Goal: Task Accomplishment & Management: Use online tool/utility

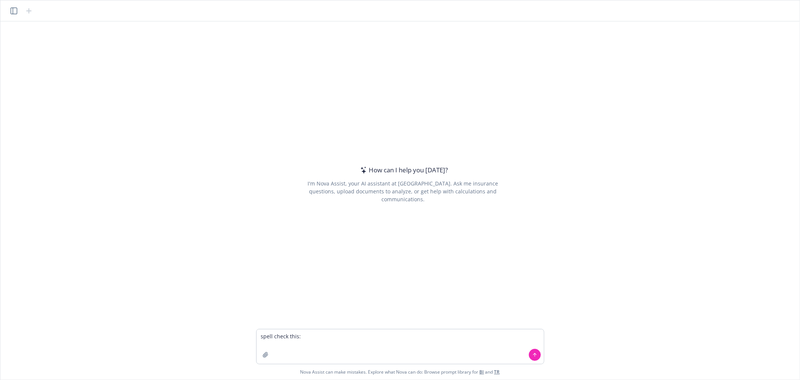
type textarea "spell check this: Good morning Jason, Just a gentle reminder that we need addit…"
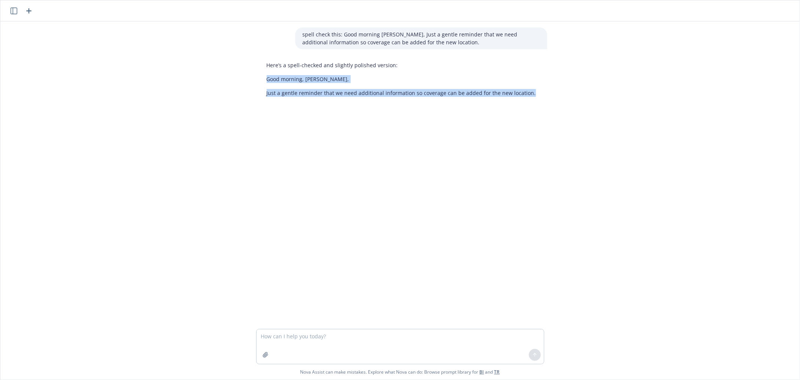
drag, startPoint x: 263, startPoint y: 79, endPoint x: 539, endPoint y: 92, distance: 275.6
click at [539, 92] on div "Here’s a spell-checked and slightly polished version: Good morning, Jason, Just…" at bounding box center [403, 79] width 288 height 42
copy div "Good morning, Jason, Just a gentle reminder that we need additional information…"
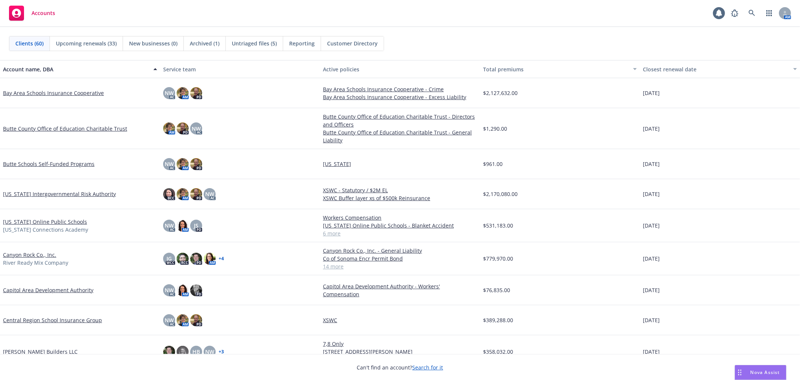
click at [247, 41] on span "Untriaged files (5)" at bounding box center [254, 43] width 45 height 8
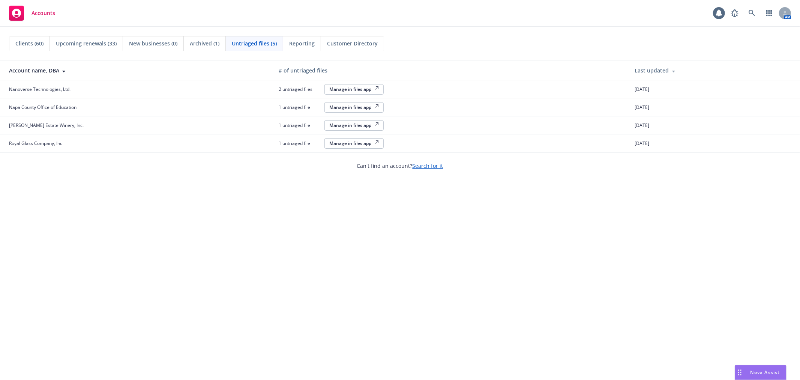
click at [349, 145] on div "Manage in files app" at bounding box center [354, 143] width 50 height 6
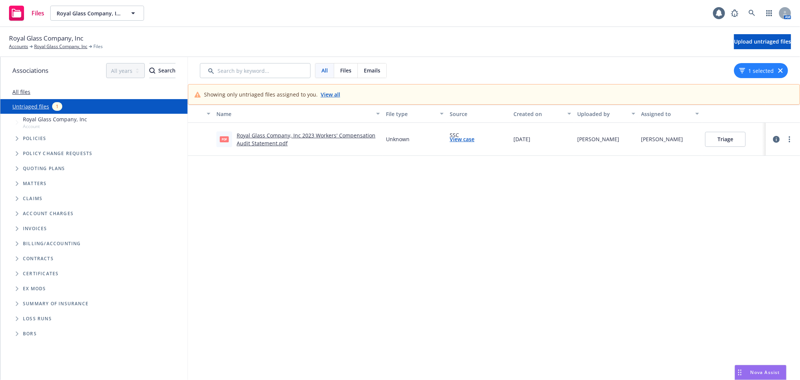
click at [317, 134] on link "Royal Glass Company, Inc 2023 Workers' Compensation Audit Statement.pdf" at bounding box center [306, 139] width 139 height 15
click at [752, 14] on icon at bounding box center [752, 13] width 6 height 6
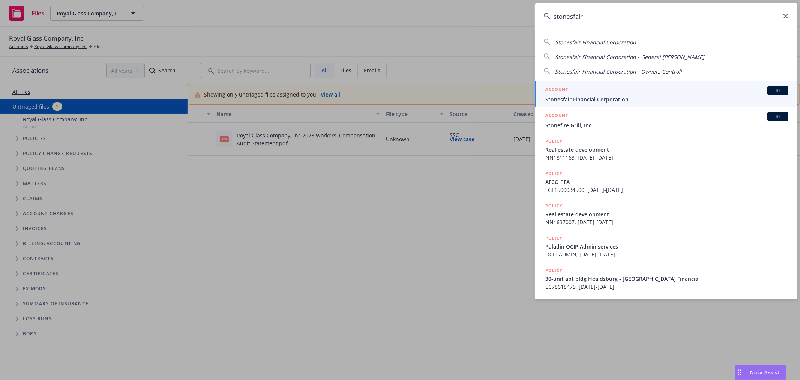
type input "stonesfair"
click at [606, 94] on div "ACCOUNT BI" at bounding box center [666, 91] width 243 height 10
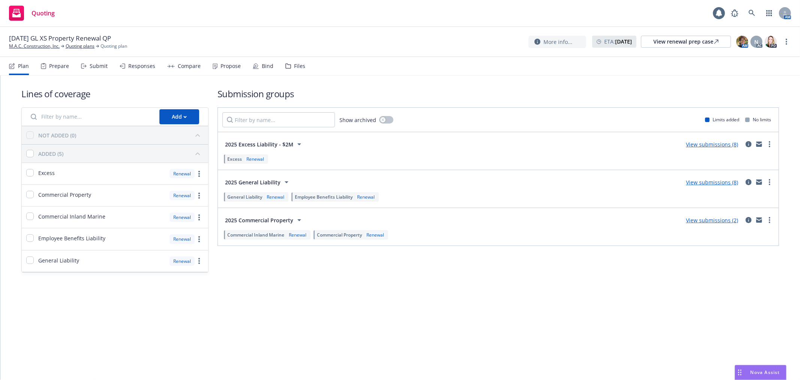
click at [221, 66] on div "Propose" at bounding box center [231, 66] width 20 height 6
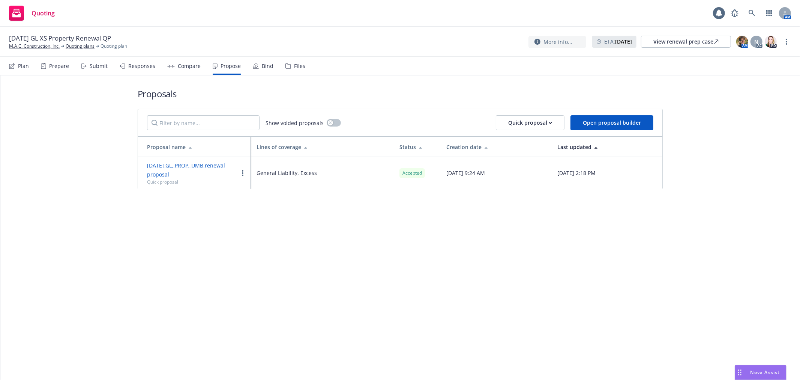
click at [262, 63] on div "Bind" at bounding box center [268, 66] width 12 height 6
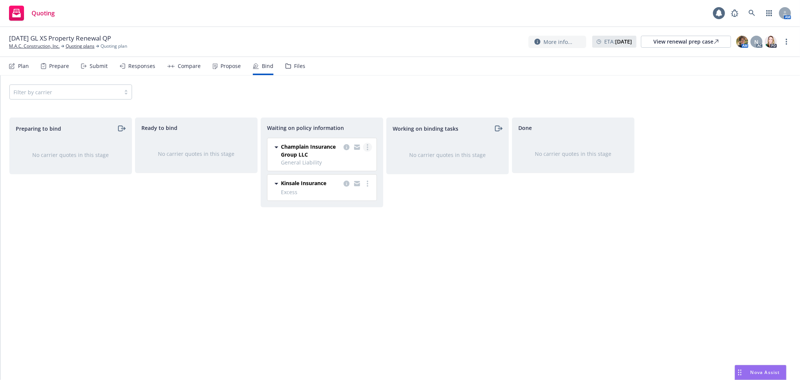
click at [367, 148] on icon "more" at bounding box center [368, 147] width 2 height 6
click at [354, 165] on span "Create policies" at bounding box center [331, 162] width 55 height 7
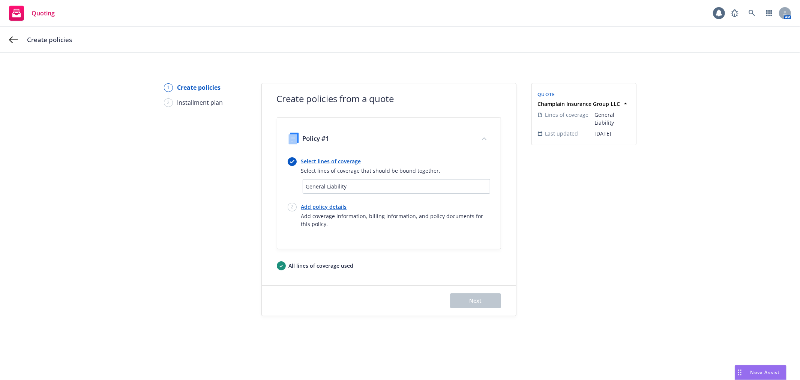
click at [315, 203] on link "Add policy details" at bounding box center [395, 207] width 189 height 8
select select "12"
select select "CA"
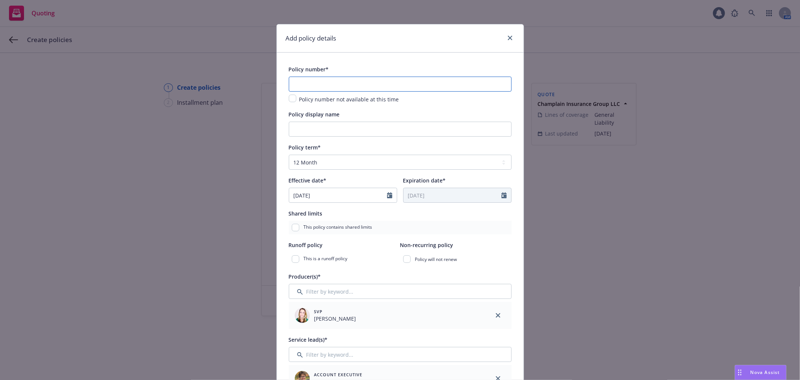
click at [306, 80] on input "text" at bounding box center [400, 84] width 223 height 15
paste input "􀀀#=$>?#@'?)+*?"
type input "􀀀#=$>?#@'?)+*?"
paste input "CSAR-CGL-0008367-01"
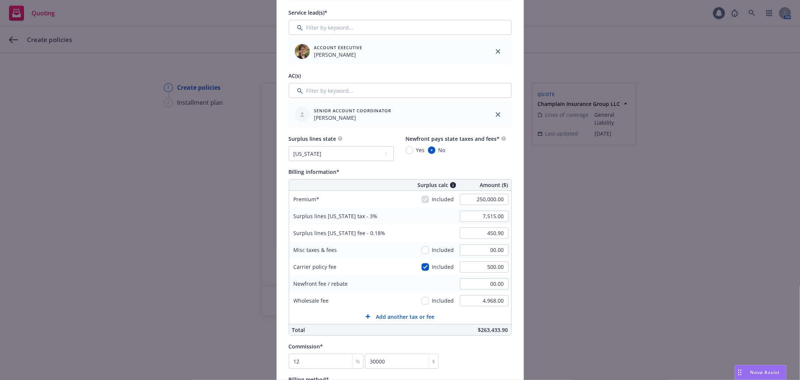
scroll to position [333, 0]
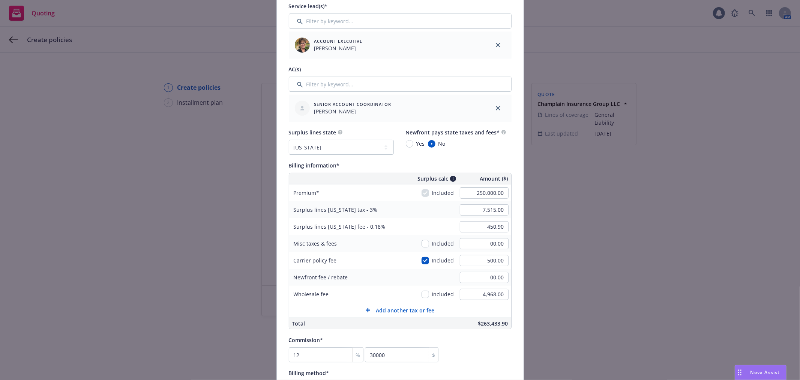
type input "CSAR-CGL-0008367-01"
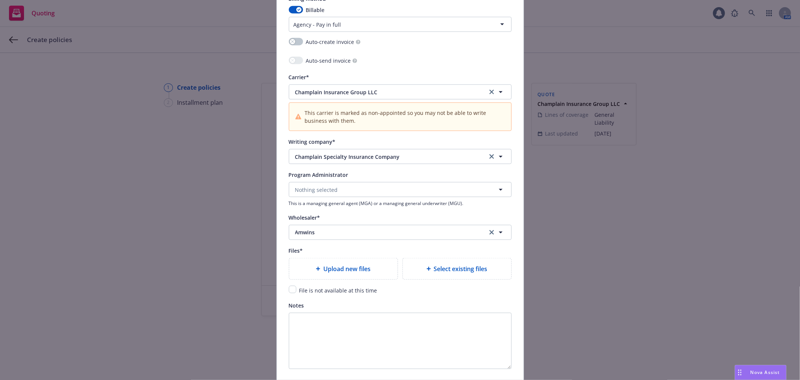
scroll to position [708, 0]
click at [340, 270] on span "Upload new files" at bounding box center [346, 267] width 47 height 9
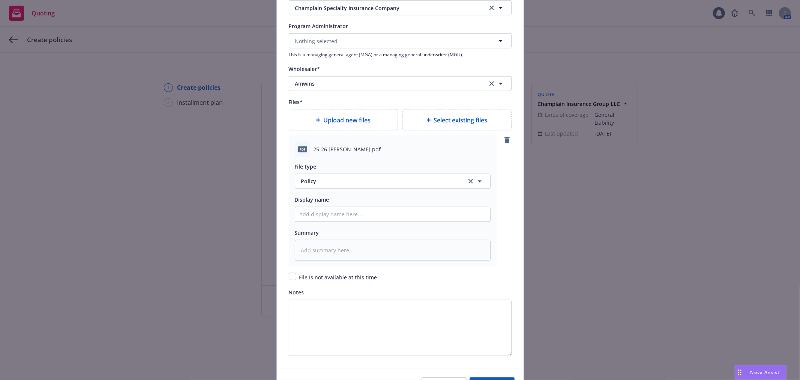
scroll to position [875, 0]
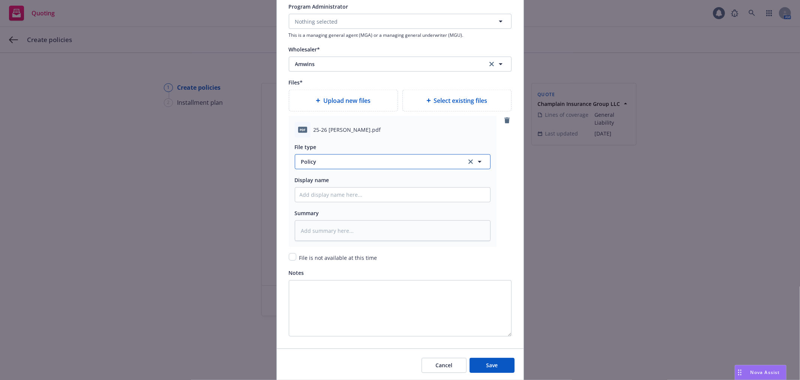
click at [335, 162] on span "Policy" at bounding box center [379, 162] width 157 height 8
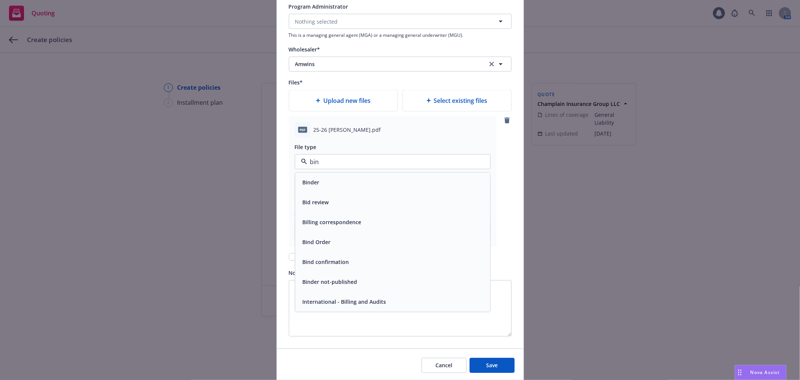
type input "bind"
click at [341, 182] on div "Binder" at bounding box center [393, 182] width 186 height 11
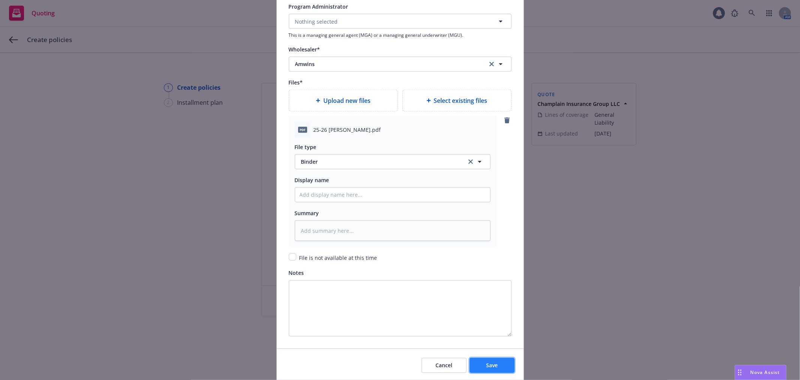
click at [488, 368] on span "Save" at bounding box center [492, 364] width 12 height 7
type textarea "x"
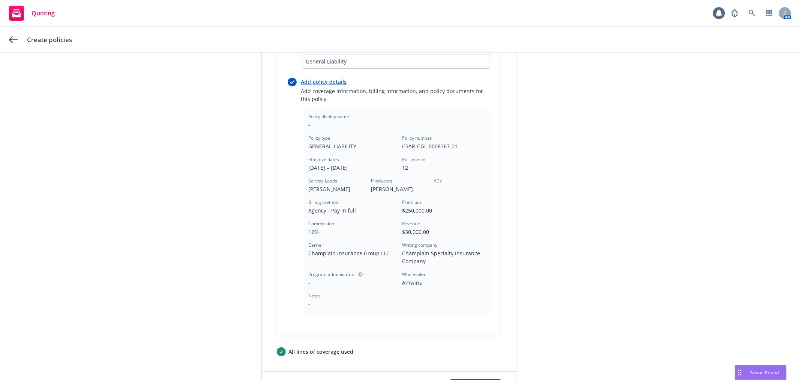
scroll to position [195, 0]
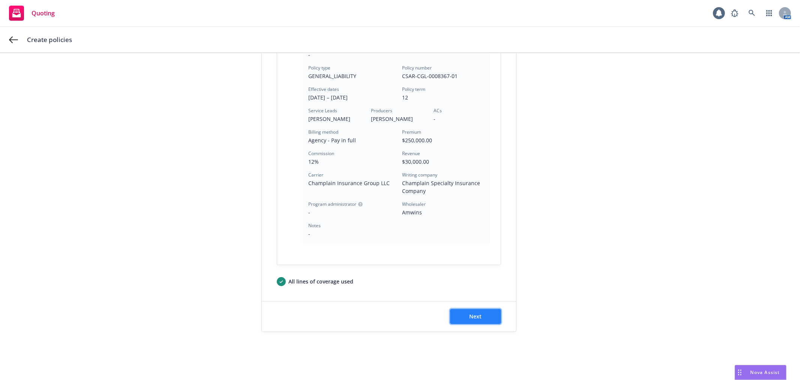
click at [479, 314] on button "Next" at bounding box center [475, 316] width 51 height 15
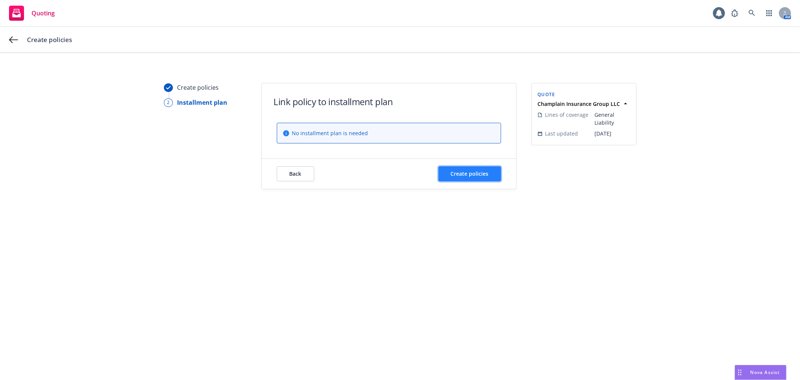
click at [475, 168] on button "Create policies" at bounding box center [469, 173] width 63 height 15
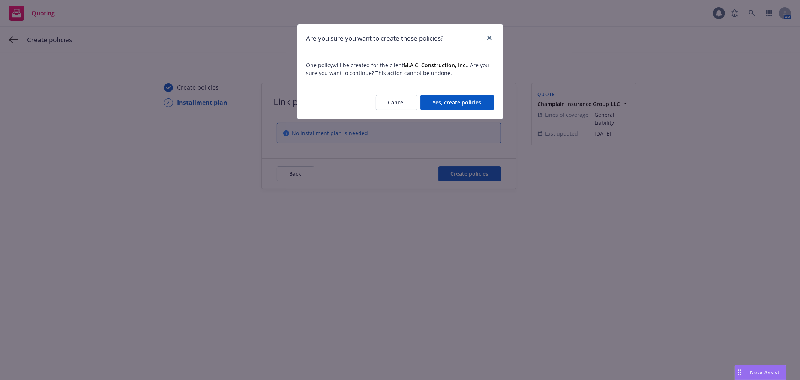
click at [474, 97] on button "Yes, create policies" at bounding box center [457, 102] width 74 height 15
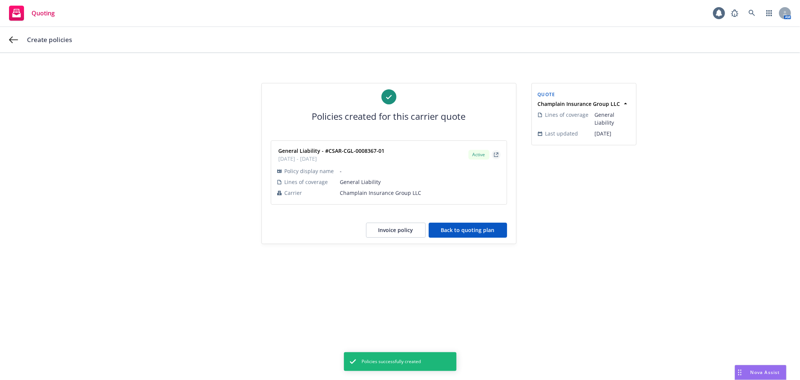
click at [495, 153] on icon "external" at bounding box center [496, 154] width 5 height 5
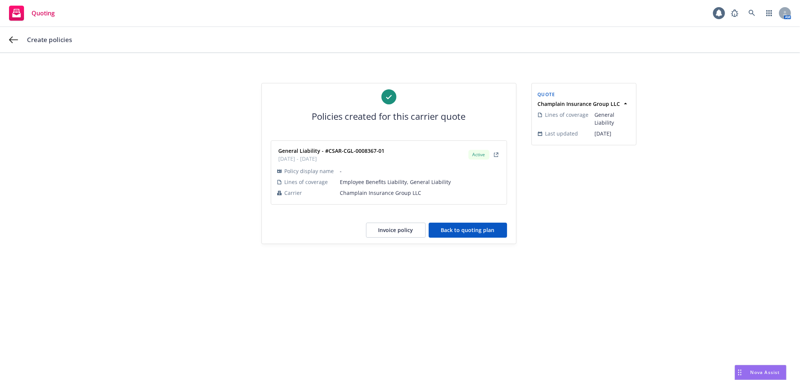
click at [470, 232] on button "Back to quoting plan" at bounding box center [468, 229] width 78 height 15
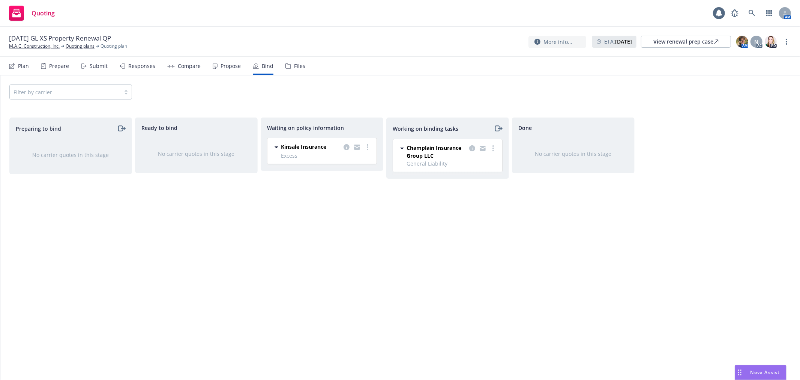
click at [297, 66] on div "Files" at bounding box center [299, 66] width 11 height 6
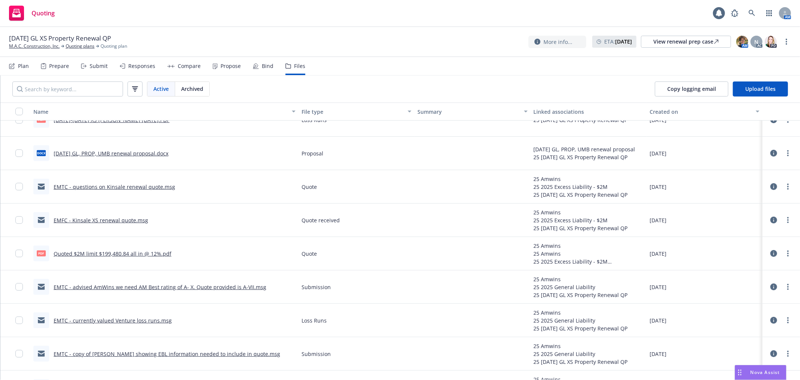
scroll to position [375, 0]
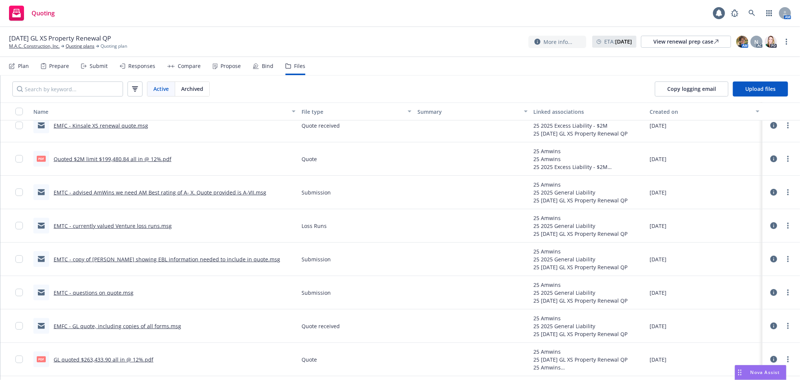
click at [219, 69] on div "Propose" at bounding box center [227, 66] width 28 height 18
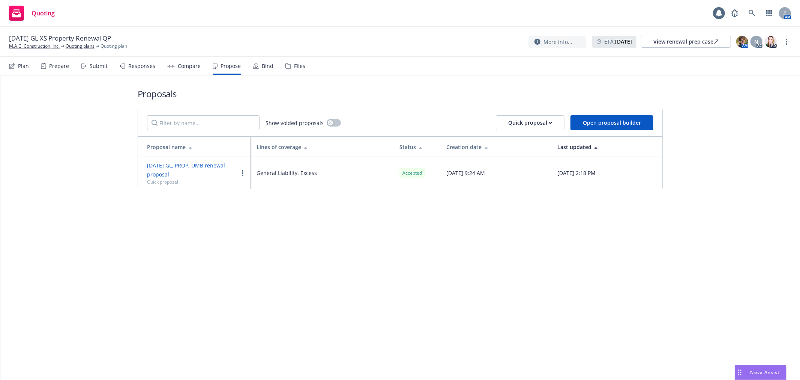
click at [201, 164] on link "8/18/2025 GL, PROP, UMB renewal proposal" at bounding box center [186, 170] width 78 height 16
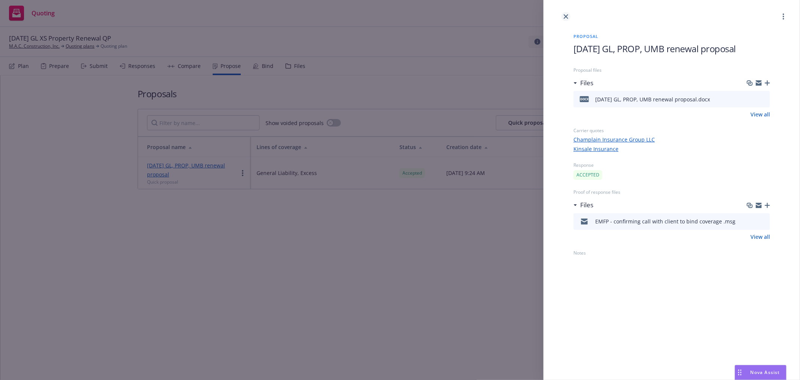
click at [567, 15] on icon "close" at bounding box center [566, 16] width 5 height 5
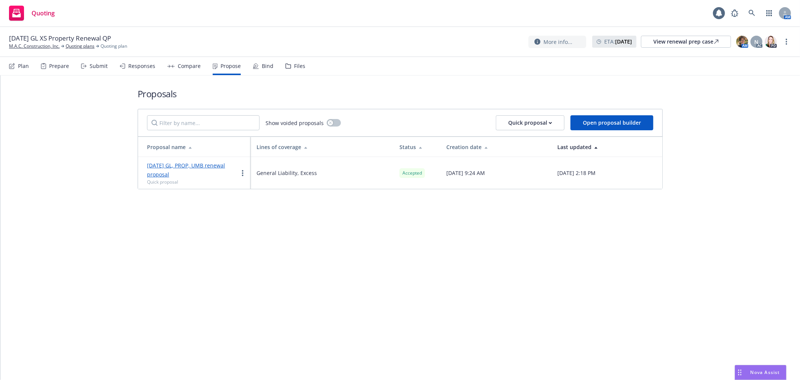
click at [302, 63] on div "Files" at bounding box center [299, 66] width 11 height 6
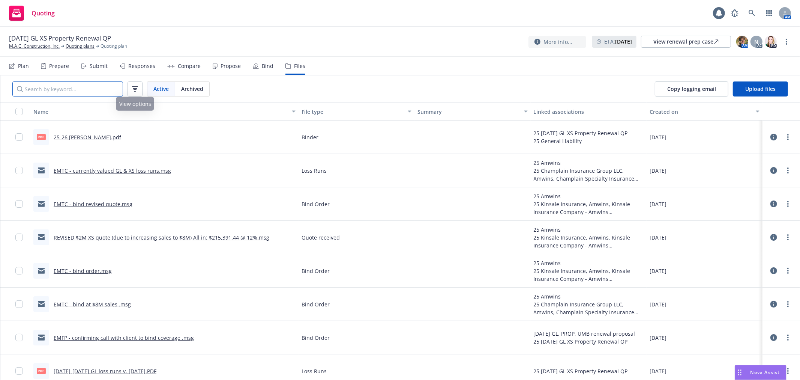
click at [98, 94] on input "Search by keyword..." at bounding box center [67, 88] width 111 height 15
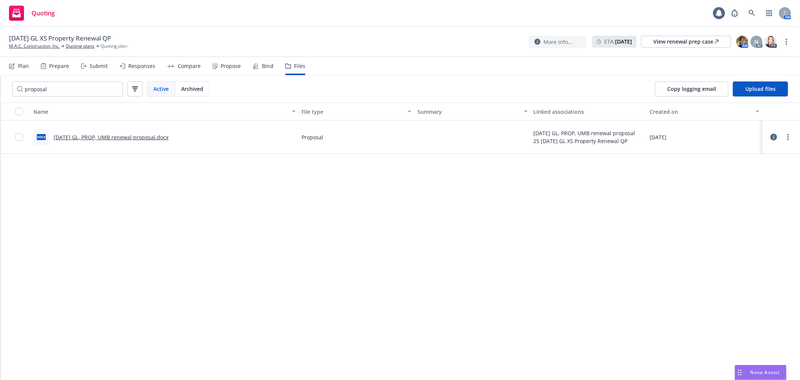
click at [143, 137] on link "8/18/2025 GL, PROP, UMB renewal proposal.docx" at bounding box center [111, 137] width 115 height 7
click at [31, 89] on input "proposal" at bounding box center [67, 88] width 111 height 15
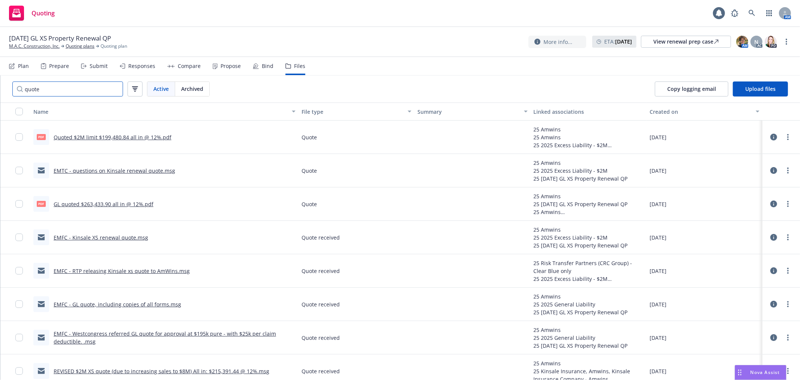
type input "quote"
click at [114, 203] on link "GL quoted $263,433.90 all in @ 12%.pdf" at bounding box center [104, 203] width 100 height 7
click at [131, 302] on link "EMFC - GL quote, including copies of all forms.msg" at bounding box center [118, 303] width 128 height 7
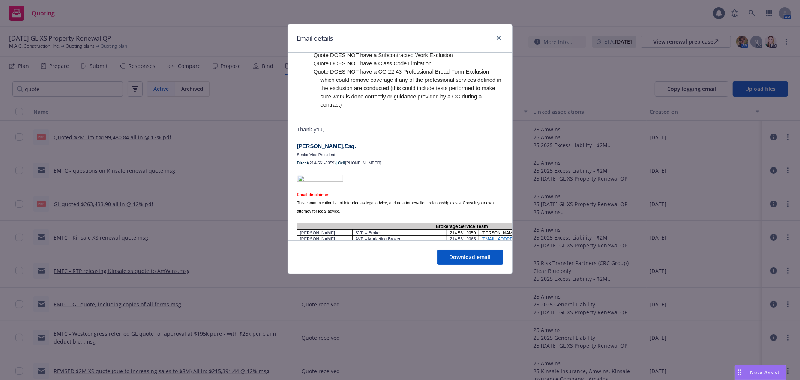
scroll to position [458, 0]
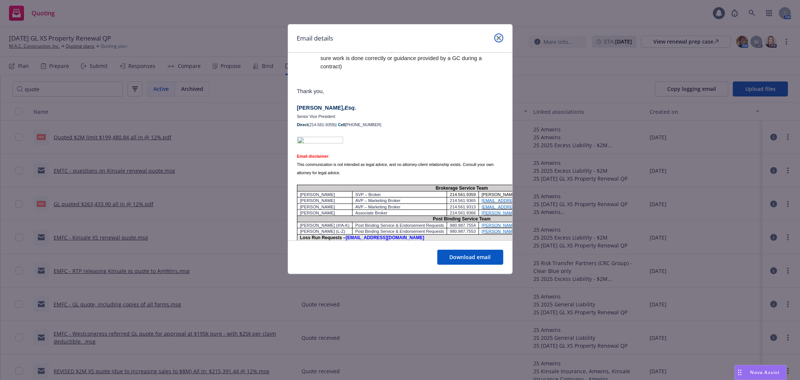
click at [498, 36] on icon "close" at bounding box center [499, 38] width 5 height 5
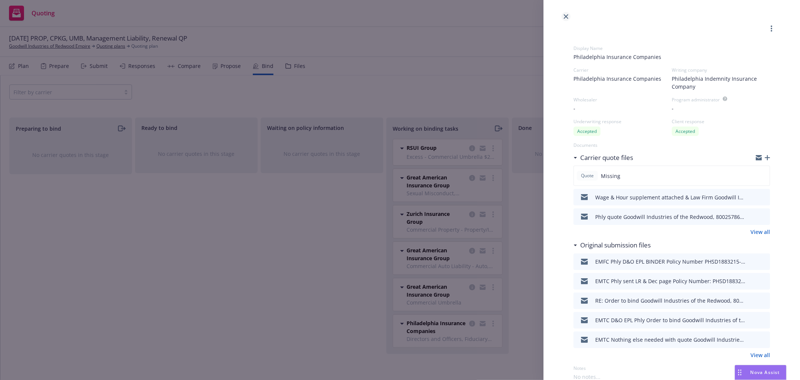
click at [565, 17] on icon "close" at bounding box center [566, 16] width 5 height 5
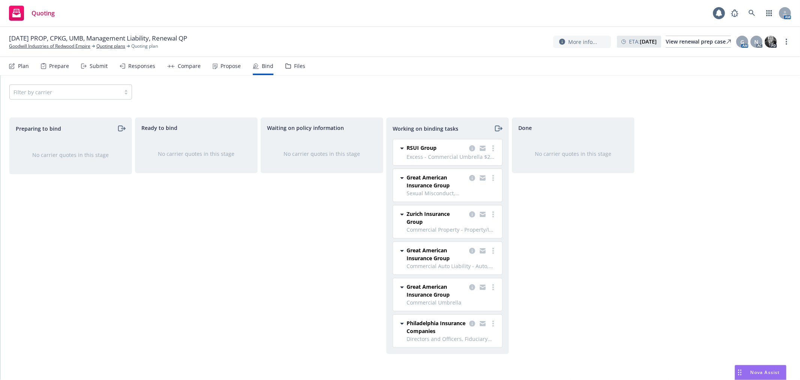
click at [223, 70] on div "Propose" at bounding box center [227, 66] width 28 height 18
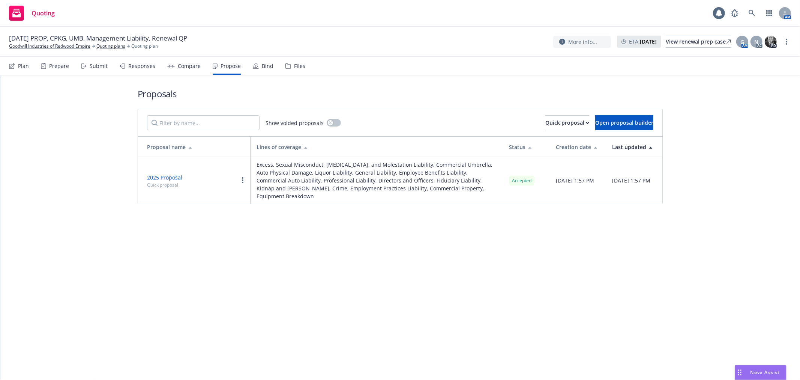
click at [258, 66] on div "Bind" at bounding box center [263, 66] width 21 height 18
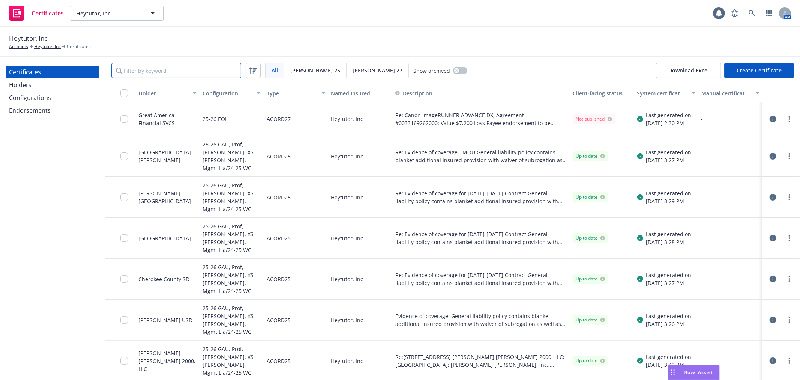
click at [155, 69] on input "Filter by keyword" at bounding box center [176, 70] width 130 height 15
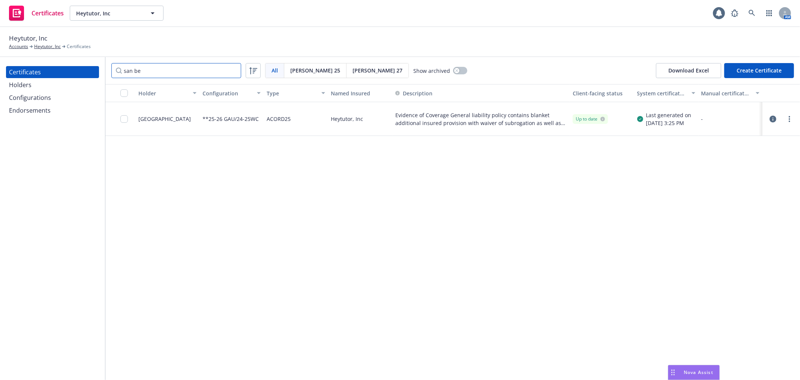
type input "san be"
click at [123, 120] on input "checkbox" at bounding box center [124, 119] width 8 height 8
click at [332, 363] on div "Download certificate" at bounding box center [357, 363] width 57 height 14
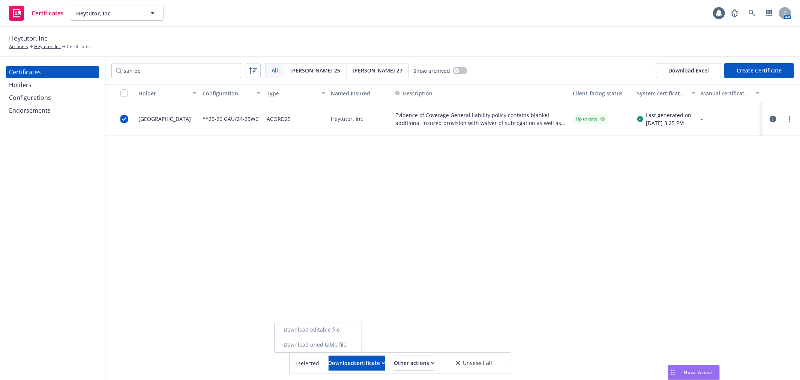
click at [335, 342] on link "Download uneditable file" at bounding box center [318, 344] width 87 height 15
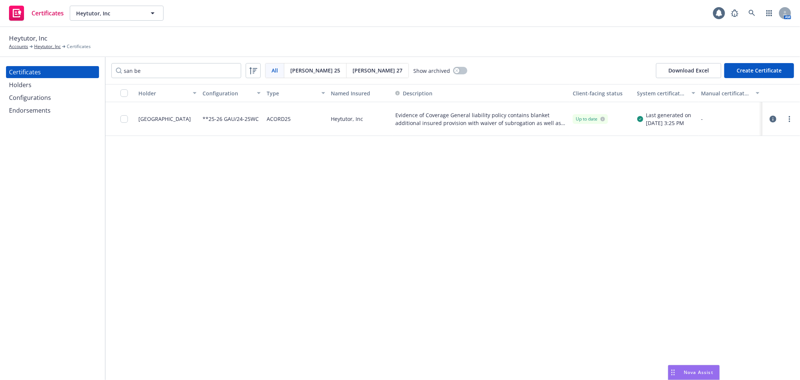
click at [774, 119] on icon "button" at bounding box center [773, 119] width 7 height 7
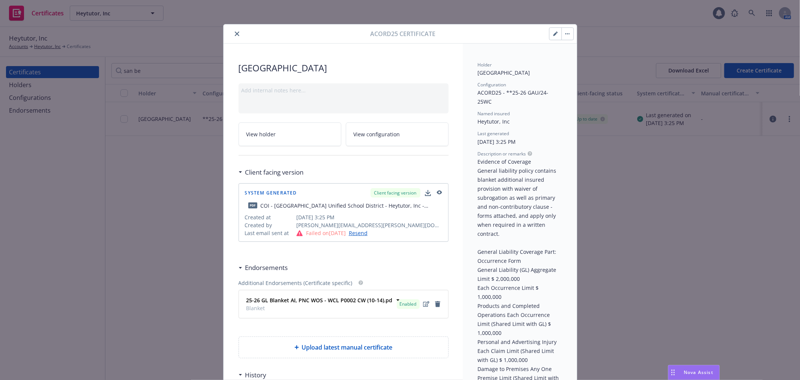
click at [553, 34] on icon "button" at bounding box center [555, 34] width 5 height 5
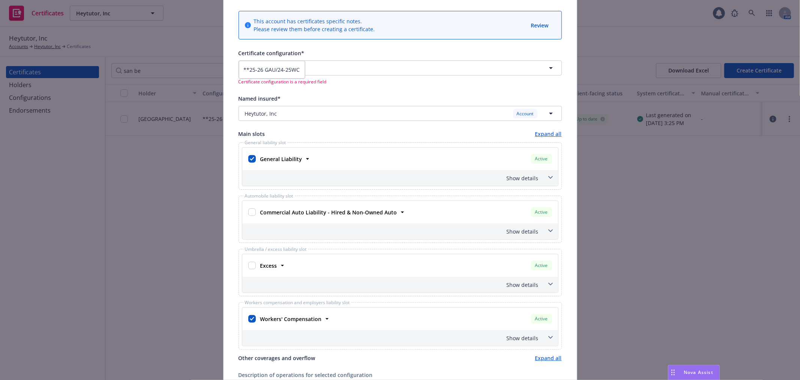
scroll to position [125, 0]
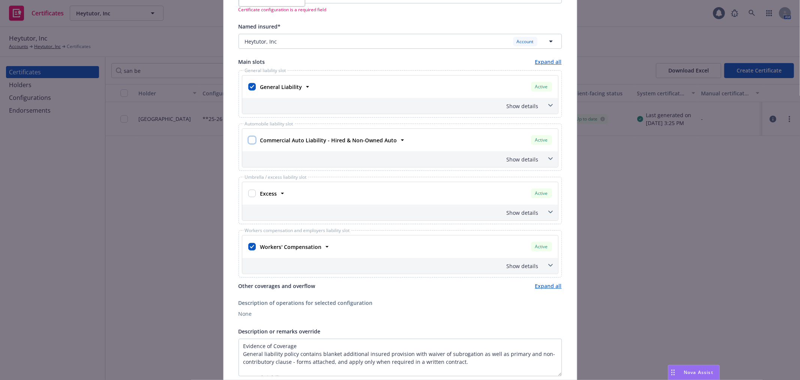
click at [248, 141] on input "checkbox" at bounding box center [252, 140] width 8 height 8
checkbox input "true"
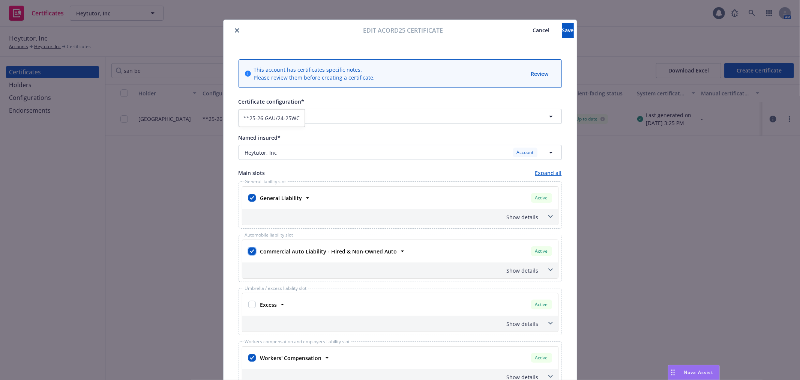
scroll to position [0, 0]
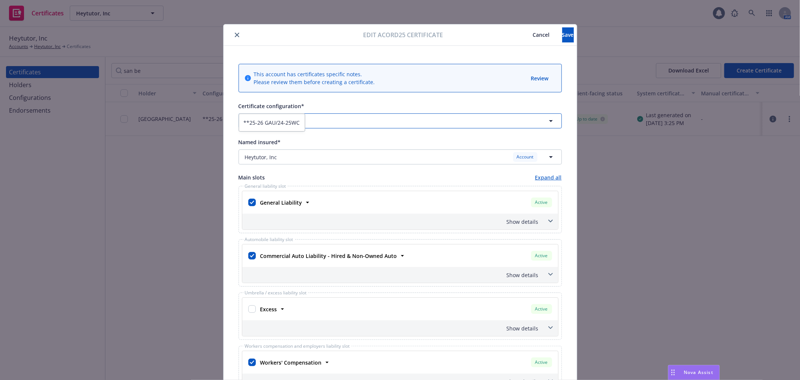
click at [338, 121] on span "button" at bounding box center [396, 121] width 185 height 8
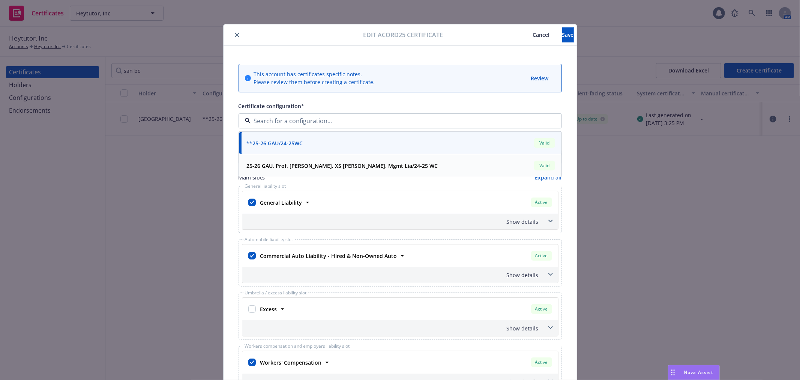
click at [339, 165] on strong "25-26 GAU, Prof, SAM, XS SAM, Mgmt Lia/24-25 WC" at bounding box center [342, 165] width 191 height 7
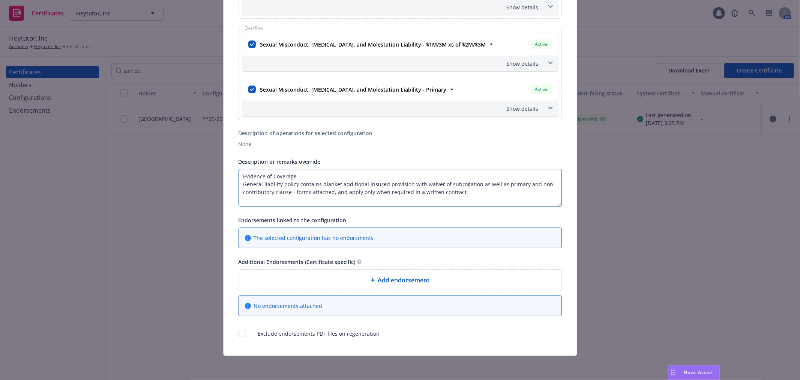
click at [344, 173] on textarea "Evidence of Coverage General liability policy contains blanket additional insur…" at bounding box center [400, 188] width 323 height 38
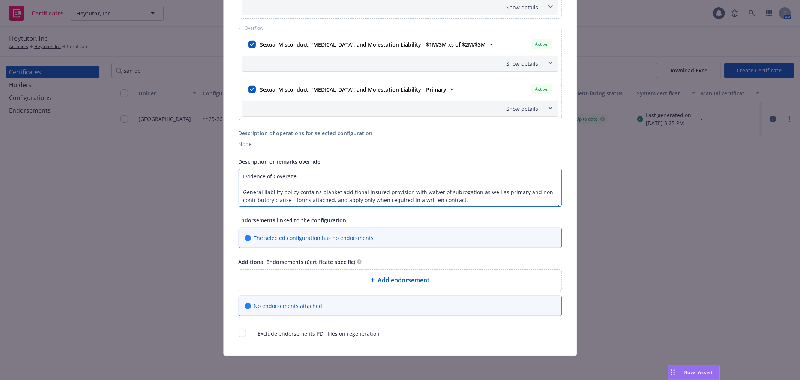
click at [239, 175] on textarea "Evidence of Coverage General liability policy contains blanket additional insur…" at bounding box center [400, 188] width 323 height 38
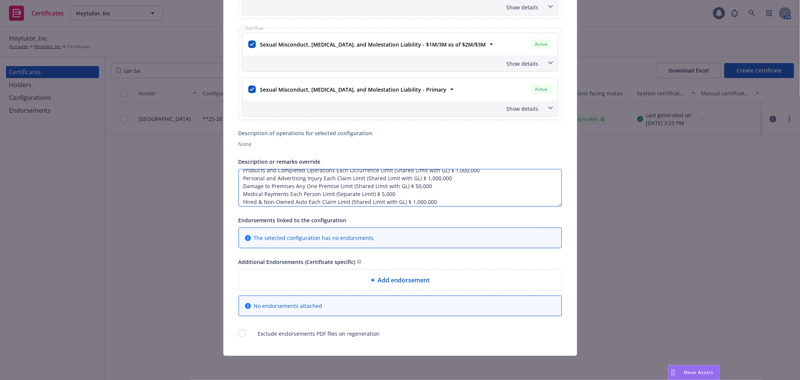
scroll to position [83, 0]
type textarea "Evidence of Coverage General liability policy contains blanket additional insur…"
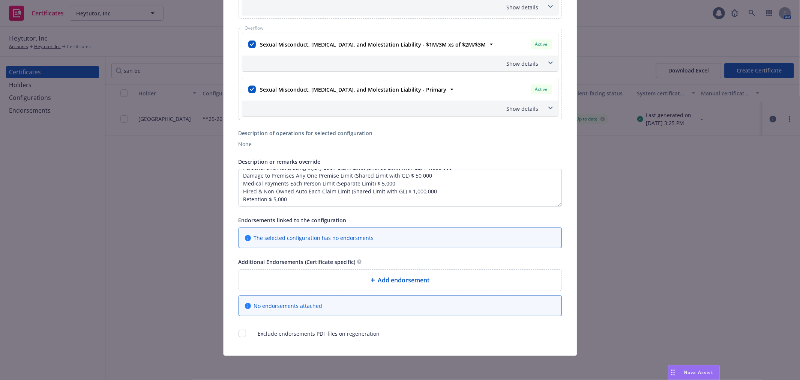
click at [428, 276] on div "Add endorsement" at bounding box center [400, 279] width 311 height 9
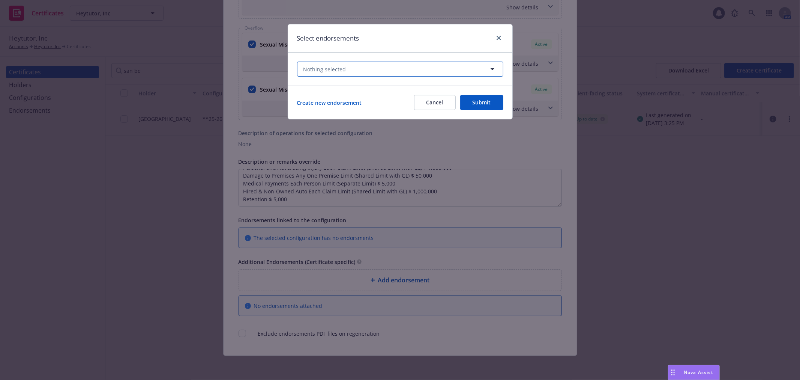
click at [356, 68] on button "Nothing selected" at bounding box center [400, 69] width 206 height 15
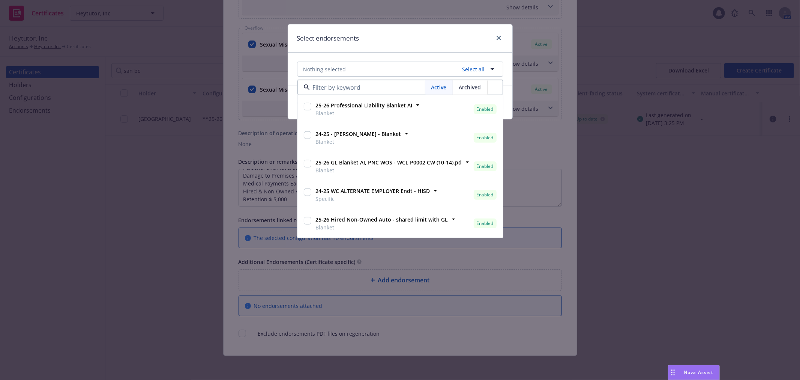
click at [308, 164] on input "checkbox" at bounding box center [308, 164] width 8 height 8
checkbox input "true"
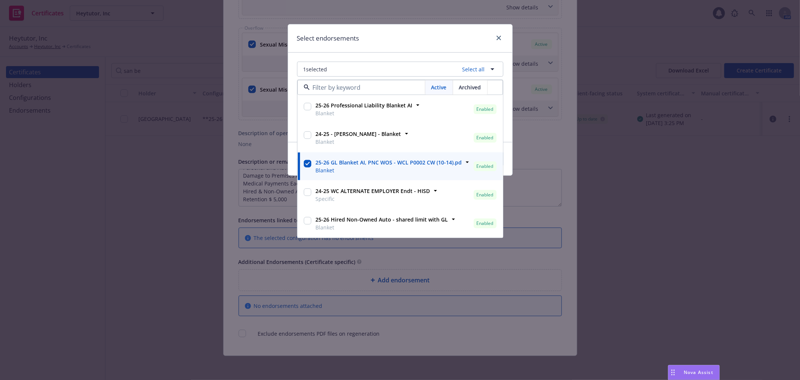
click at [306, 223] on input "checkbox" at bounding box center [308, 221] width 8 height 8
checkbox input "true"
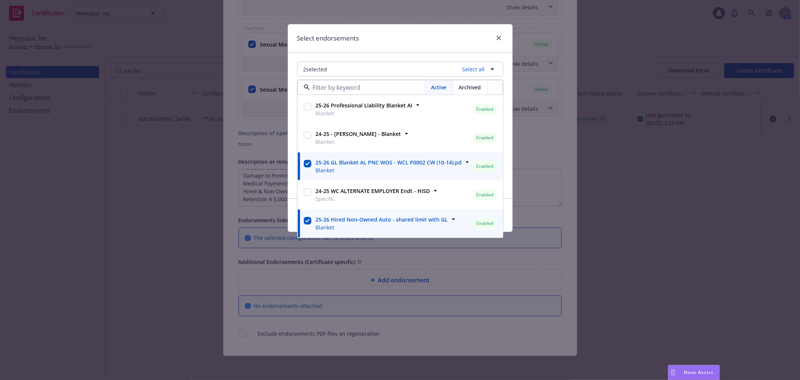
click at [435, 46] on div "Select endorsements" at bounding box center [400, 38] width 224 height 28
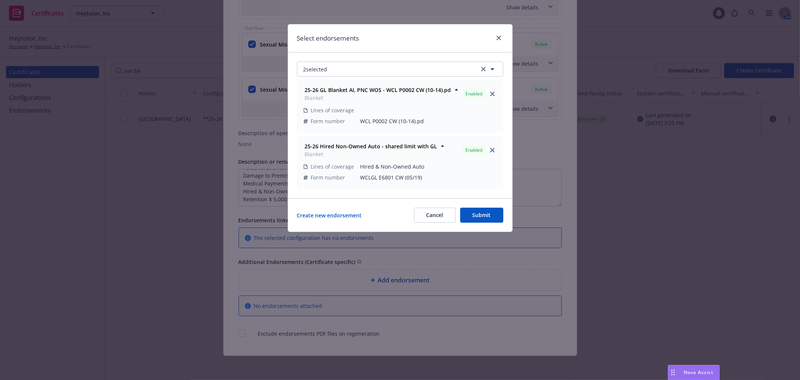
click at [477, 212] on button "Submit" at bounding box center [481, 214] width 43 height 15
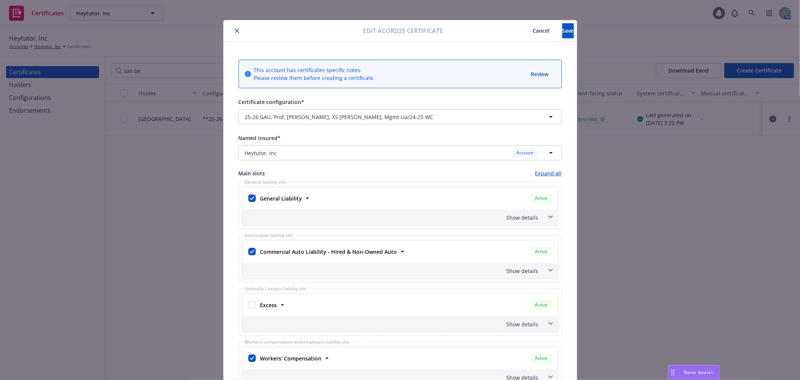
scroll to position [0, 0]
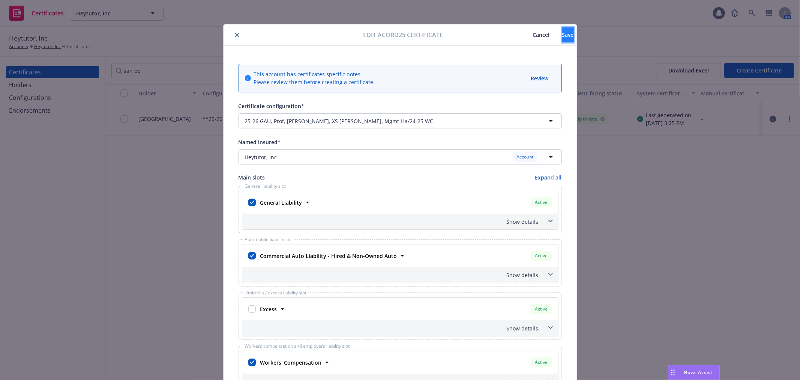
click at [562, 38] on span "Save" at bounding box center [568, 34] width 12 height 7
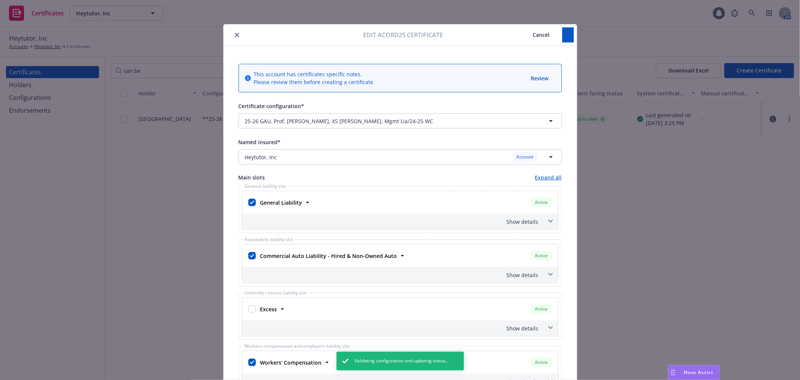
scroll to position [72, 0]
type textarea "Evidence of Coverage General liability policy contains blanket additional insur…"
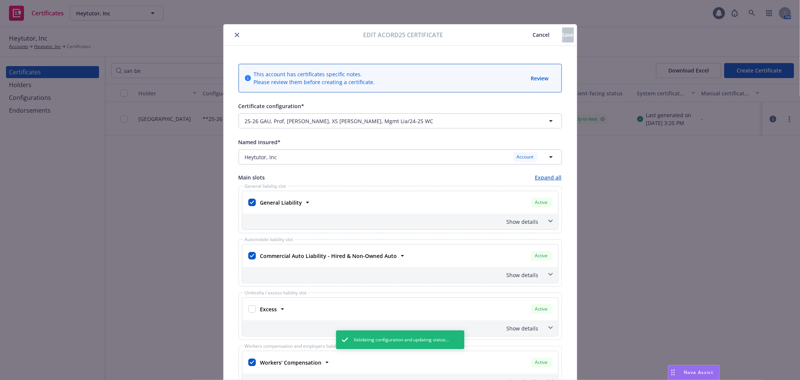
scroll to position [83, 0]
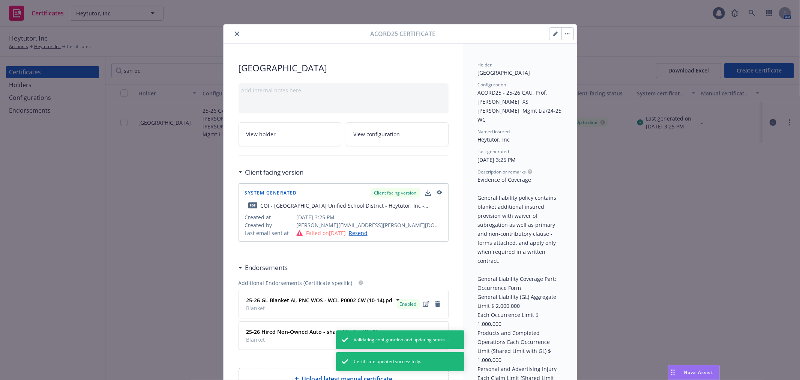
click at [563, 37] on button "button" at bounding box center [567, 34] width 12 height 12
click at [580, 66] on link "Regenerate" at bounding box center [624, 69] width 132 height 15
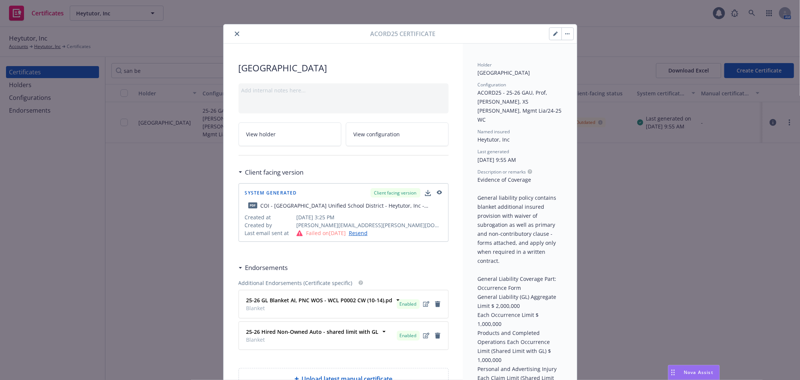
click at [235, 36] on icon "close" at bounding box center [237, 34] width 5 height 5
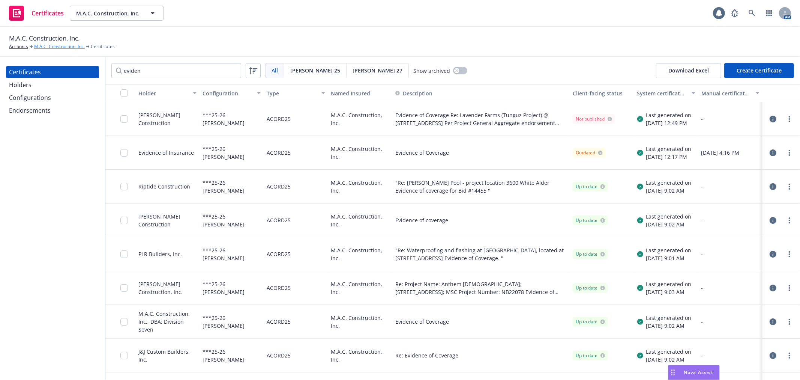
click at [47, 45] on link "M.A.C. Construction, Inc." at bounding box center [59, 46] width 51 height 7
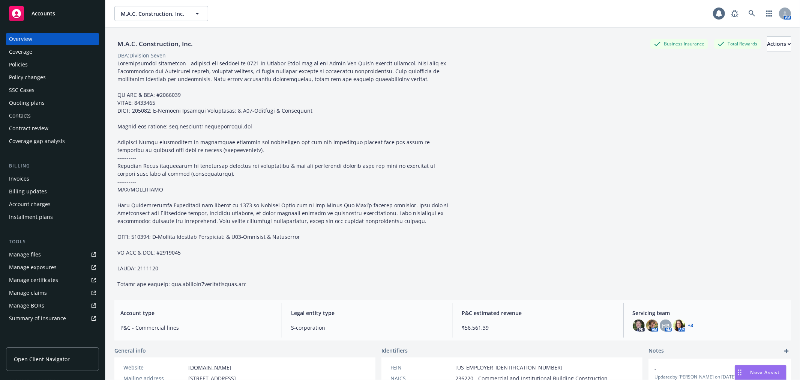
click at [56, 73] on div "Policy changes" at bounding box center [52, 77] width 87 height 12
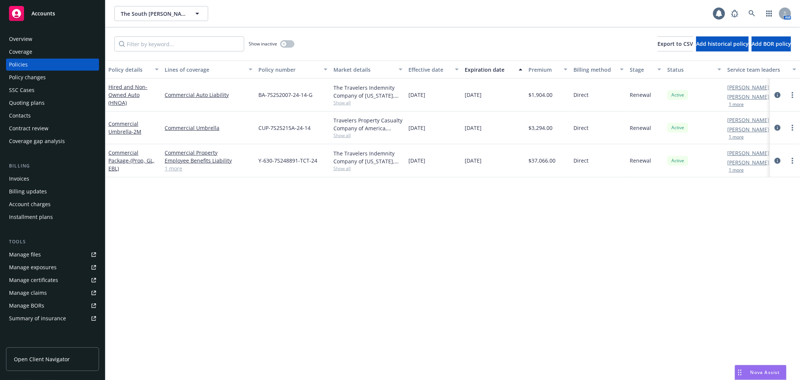
click at [54, 72] on div "Policy changes" at bounding box center [52, 77] width 87 height 12
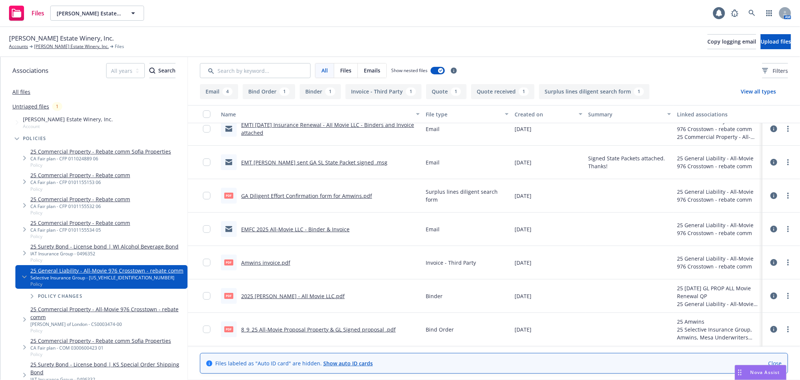
scroll to position [83, 0]
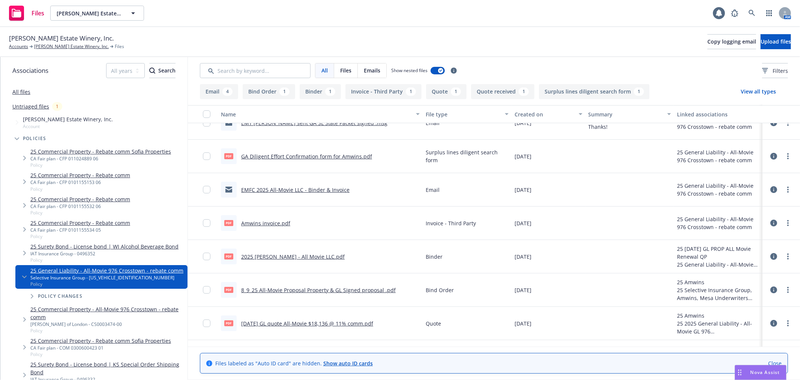
click at [293, 258] on link "2025 [PERSON_NAME] - All Movie LLC.pdf" at bounding box center [293, 256] width 104 height 7
